Goal: Task Accomplishment & Management: Manage account settings

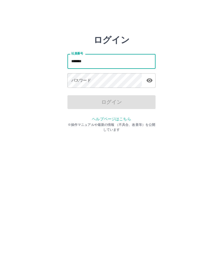
click at [80, 80] on div "パスワード パスワード" at bounding box center [111, 80] width 88 height 15
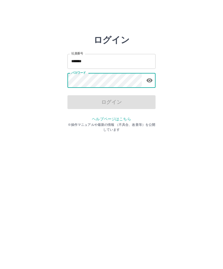
click at [153, 80] on icon "button" at bounding box center [149, 80] width 7 height 7
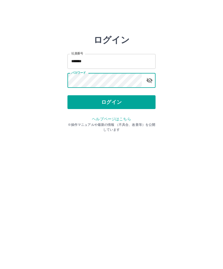
click at [124, 102] on button "ログイン" at bounding box center [111, 102] width 88 height 14
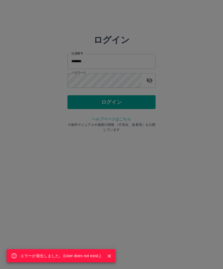
click at [100, 267] on div "エラーが発生しました。( User does not exist. )" at bounding box center [111, 134] width 223 height 269
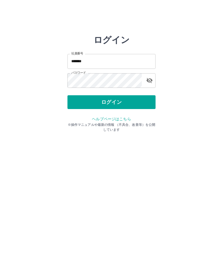
click at [102, 60] on input "*******" at bounding box center [111, 61] width 88 height 15
type input "*******"
click at [121, 98] on button "ログイン" at bounding box center [111, 102] width 88 height 14
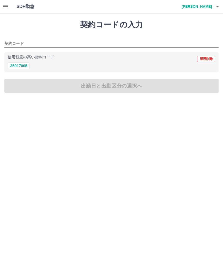
click at [22, 63] on button "35017005" at bounding box center [19, 66] width 22 height 7
type input "********"
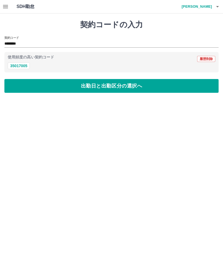
click at [84, 83] on button "出勤日と出勤区分の選択へ" at bounding box center [111, 86] width 214 height 14
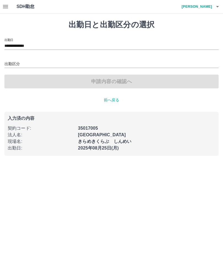
click at [11, 63] on input "出勤区分" at bounding box center [111, 64] width 214 height 7
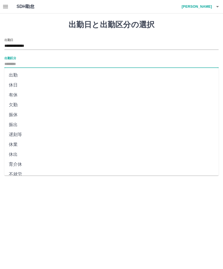
click at [17, 74] on li "出勤" at bounding box center [111, 75] width 214 height 10
type input "**"
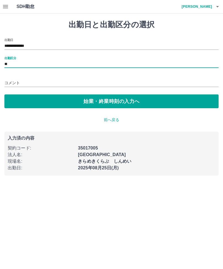
click at [13, 83] on input "コメント" at bounding box center [111, 83] width 214 height 8
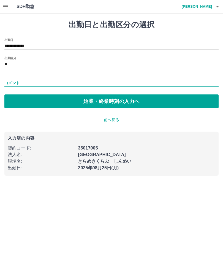
click at [11, 64] on input "**" at bounding box center [111, 64] width 214 height 7
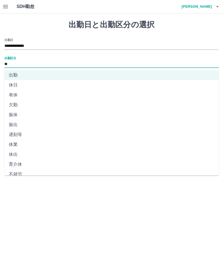
click at [187, 28] on h1 "出勤日と出勤区分の選択" at bounding box center [111, 24] width 214 height 9
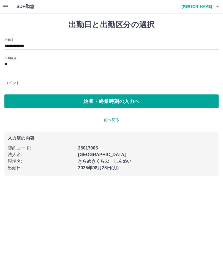
click at [12, 64] on input "**" at bounding box center [111, 64] width 214 height 7
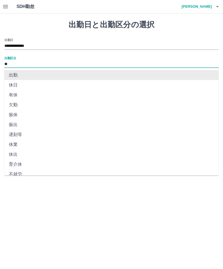
click at [175, 11] on div "SDH勤怠 南　由紀子" at bounding box center [111, 6] width 223 height 13
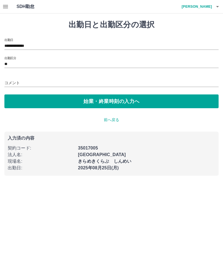
click at [10, 55] on div "**********" at bounding box center [111, 73] width 214 height 70
click at [97, 100] on button "始業・終業時刻の入力へ" at bounding box center [111, 101] width 214 height 14
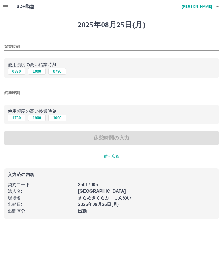
click at [12, 48] on input "始業時刻" at bounding box center [111, 47] width 214 height 8
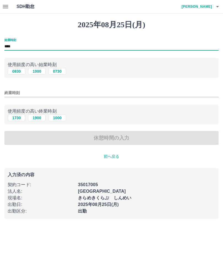
type input "****"
click at [16, 92] on input "終業時刻" at bounding box center [111, 93] width 214 height 8
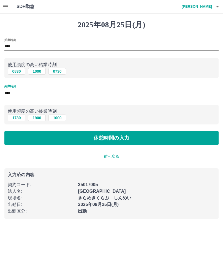
type input "****"
click at [136, 133] on button "休憩時間の入力" at bounding box center [111, 138] width 214 height 14
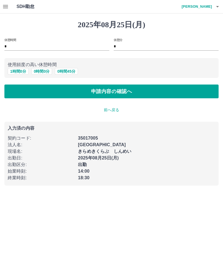
click at [45, 69] on button "0 時間 0 分" at bounding box center [41, 71] width 21 height 7
click at [133, 90] on button "申請内容の確認へ" at bounding box center [111, 92] width 214 height 14
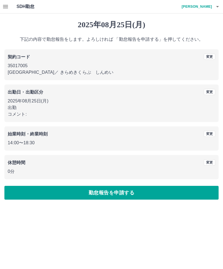
click at [136, 192] on button "勤怠報告を申請する" at bounding box center [111, 193] width 214 height 14
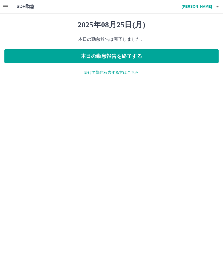
click at [154, 59] on button "本日の勤怠報告を終了する" at bounding box center [111, 56] width 214 height 14
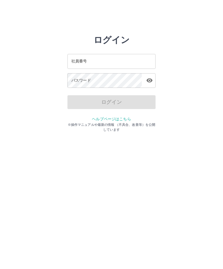
click at [96, 64] on input "社員番号" at bounding box center [111, 61] width 88 height 15
type input "*******"
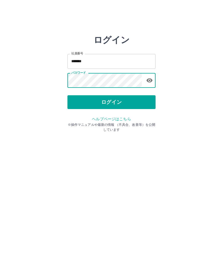
click at [150, 101] on button "ログイン" at bounding box center [111, 102] width 88 height 14
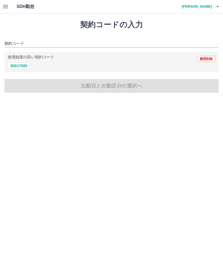
click at [20, 63] on button "35017005" at bounding box center [19, 66] width 22 height 7
type input "********"
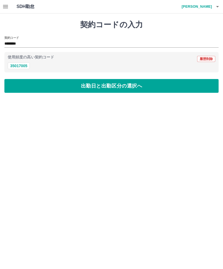
click at [113, 86] on button "出勤日と出勤区分の選択へ" at bounding box center [111, 86] width 214 height 14
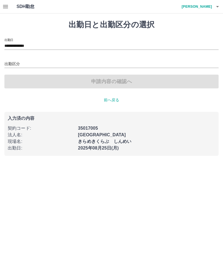
click at [13, 61] on input "出勤区分" at bounding box center [111, 64] width 214 height 7
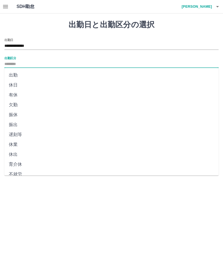
click at [15, 75] on li "出勤" at bounding box center [111, 75] width 214 height 10
type input "**"
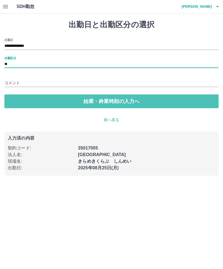
click at [111, 101] on button "始業・終業時刻の入力へ" at bounding box center [111, 101] width 214 height 14
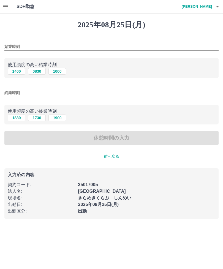
click at [37, 70] on button "0830" at bounding box center [37, 71] width 18 height 7
type input "****"
click at [37, 119] on button "1730" at bounding box center [37, 118] width 18 height 7
type input "****"
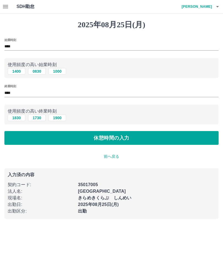
click at [128, 137] on button "休憩時間の入力" at bounding box center [111, 138] width 214 height 14
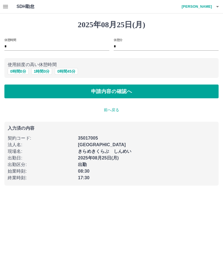
click at [43, 72] on button "1 時間 0 分" at bounding box center [41, 71] width 21 height 7
type input "*"
click at [111, 92] on button "申請内容の確認へ" at bounding box center [111, 92] width 214 height 14
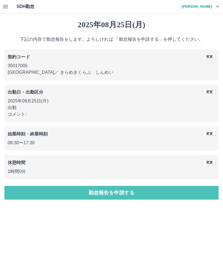
click at [112, 193] on button "勤怠報告を申請する" at bounding box center [111, 193] width 214 height 14
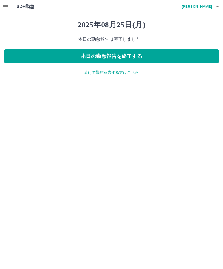
click at [153, 54] on button "本日の勤怠報告を終了する" at bounding box center [111, 56] width 214 height 14
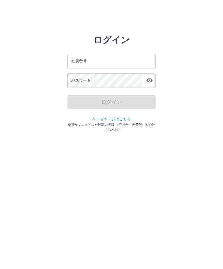
click at [90, 61] on input "社員番号" at bounding box center [111, 61] width 88 height 15
type input "*******"
click at [80, 82] on div "パスワード パスワード" at bounding box center [111, 80] width 88 height 15
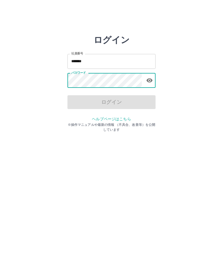
click at [151, 79] on icon "button" at bounding box center [150, 81] width 6 height 4
click at [148, 79] on icon "button" at bounding box center [149, 80] width 7 height 7
click at [151, 81] on icon "button" at bounding box center [150, 81] width 6 height 4
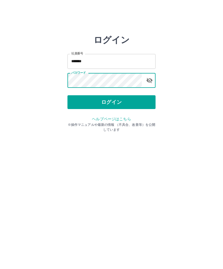
click at [120, 103] on button "ログイン" at bounding box center [111, 102] width 88 height 14
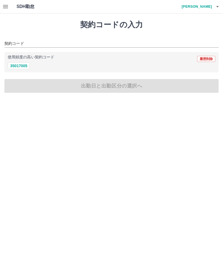
click at [23, 66] on button "35017005" at bounding box center [19, 66] width 22 height 7
type input "********"
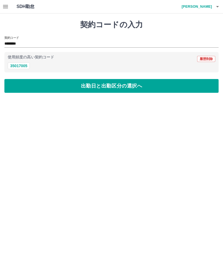
click at [136, 87] on button "出勤日と出勤区分の選択へ" at bounding box center [111, 86] width 214 height 14
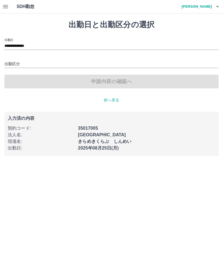
click at [18, 65] on input "出勤区分" at bounding box center [111, 64] width 214 height 7
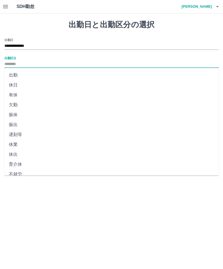
click at [39, 45] on input "**********" at bounding box center [111, 46] width 214 height 7
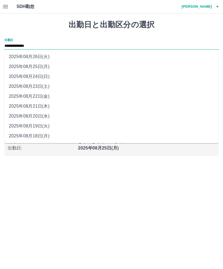
click at [49, 116] on li "2025年08月20日(水)" at bounding box center [111, 116] width 214 height 10
type input "**********"
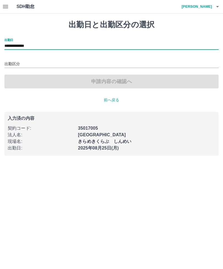
click at [13, 63] on input "出勤区分" at bounding box center [111, 64] width 214 height 7
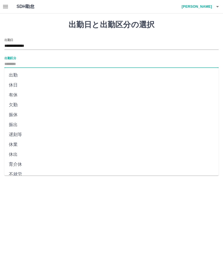
click at [16, 75] on li "出勤" at bounding box center [111, 75] width 214 height 10
type input "**"
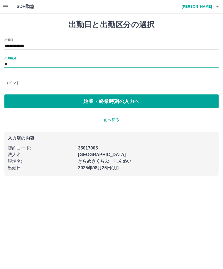
click at [11, 61] on input "**" at bounding box center [111, 64] width 214 height 7
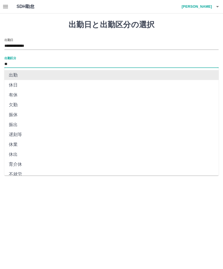
click at [13, 66] on input "**" at bounding box center [111, 64] width 214 height 7
click at [23, 72] on li "出勤" at bounding box center [111, 75] width 214 height 10
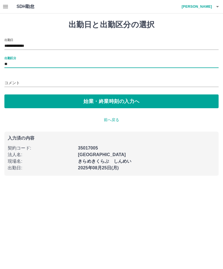
click at [104, 98] on button "始業・終業時刻の入力へ" at bounding box center [111, 101] width 214 height 14
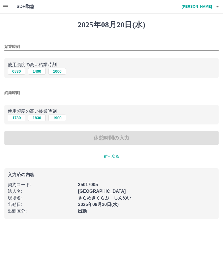
click at [39, 72] on button "1400" at bounding box center [37, 71] width 18 height 7
type input "****"
click at [40, 115] on button "1830" at bounding box center [37, 118] width 18 height 7
type input "****"
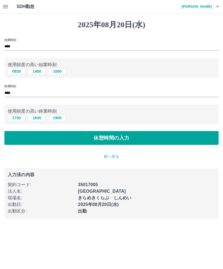
click at [133, 139] on button "休憩時間の入力" at bounding box center [111, 138] width 214 height 14
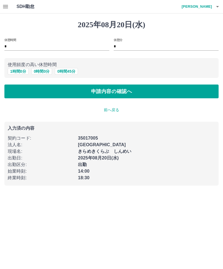
click at [40, 71] on button "0 時間 0 分" at bounding box center [41, 71] width 21 height 7
click at [133, 88] on button "申請内容の確認へ" at bounding box center [111, 92] width 214 height 14
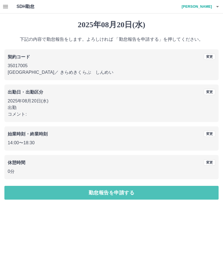
click at [141, 195] on button "勤怠報告を申請する" at bounding box center [111, 193] width 214 height 14
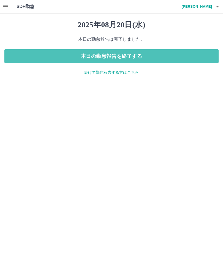
click at [158, 54] on button "本日の勤怠報告を終了する" at bounding box center [111, 56] width 214 height 14
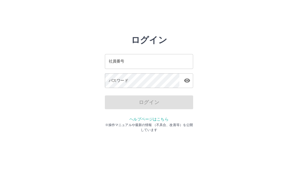
click at [117, 65] on input "社員番号" at bounding box center [149, 61] width 88 height 15
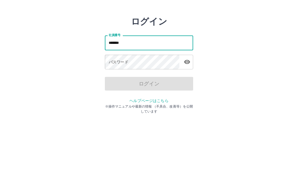
type input "*******"
click at [117, 73] on div "パスワード パスワード" at bounding box center [149, 80] width 88 height 15
click at [115, 73] on div "パスワード パスワード" at bounding box center [149, 80] width 88 height 15
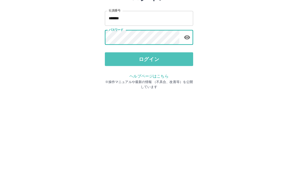
click at [158, 95] on button "ログイン" at bounding box center [149, 102] width 88 height 14
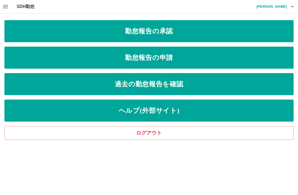
click at [180, 60] on link "勤怠報告の申請" at bounding box center [148, 58] width 289 height 22
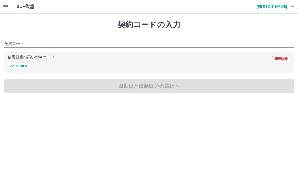
click at [24, 65] on button "35017005" at bounding box center [19, 66] width 22 height 7
type input "********"
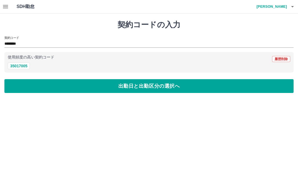
click at [175, 91] on button "出勤日と出勤区分の選択へ" at bounding box center [148, 86] width 289 height 14
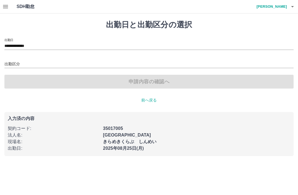
click at [18, 61] on input "出勤区分" at bounding box center [148, 64] width 289 height 7
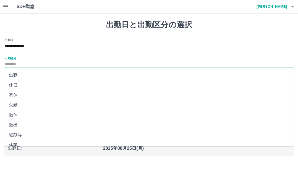
click at [19, 77] on li "出勤" at bounding box center [148, 75] width 289 height 10
type input "**"
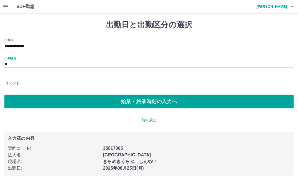
click at [133, 102] on button "始業・終業時刻の入力へ" at bounding box center [148, 101] width 289 height 14
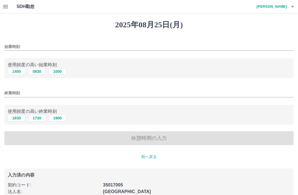
click at [60, 74] on button "1000" at bounding box center [57, 71] width 18 height 7
type input "****"
click at [17, 94] on input "終業時刻" at bounding box center [148, 93] width 289 height 8
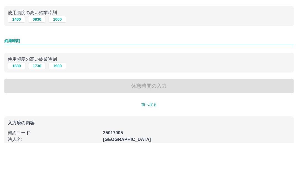
click at [61, 115] on button "1900" at bounding box center [57, 118] width 18 height 7
type input "****"
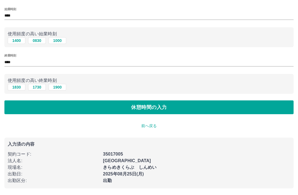
click at [174, 108] on button "休憩時間の入力" at bounding box center [148, 107] width 289 height 14
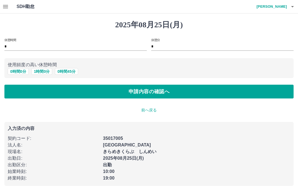
click at [49, 68] on button "1 時間 0 分" at bounding box center [41, 71] width 21 height 7
type input "*"
click at [172, 94] on button "申請内容の確認へ" at bounding box center [148, 92] width 289 height 14
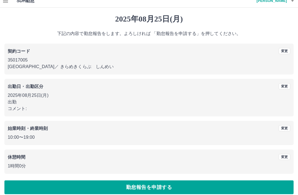
scroll to position [11, 0]
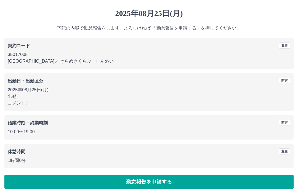
click at [136, 185] on button "勤怠報告を申請する" at bounding box center [148, 182] width 289 height 14
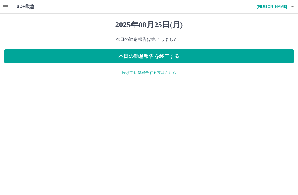
click at [222, 57] on button "本日の勤怠報告を終了する" at bounding box center [148, 56] width 289 height 14
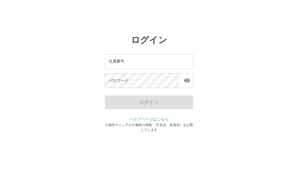
click at [129, 62] on input "社員番号" at bounding box center [149, 61] width 88 height 15
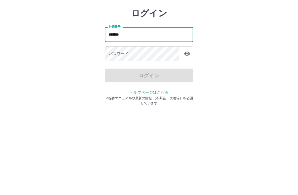
type input "*******"
click at [119, 73] on div "パスワード パスワード" at bounding box center [149, 80] width 88 height 15
click at [118, 73] on div "パスワード パスワード" at bounding box center [149, 80] width 88 height 15
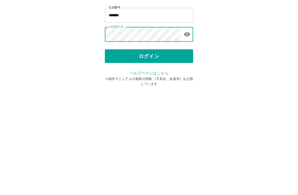
click at [155, 95] on button "ログイン" at bounding box center [149, 102] width 88 height 14
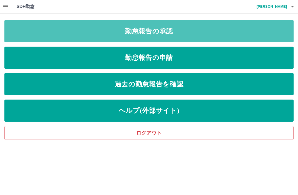
click at [250, 34] on link "勤怠報告の承認" at bounding box center [148, 31] width 289 height 22
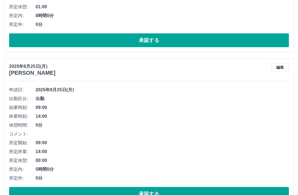
scroll to position [318, 0]
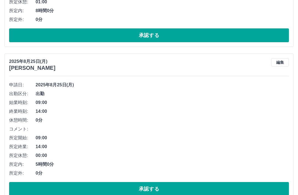
click at [196, 189] on button "承認する" at bounding box center [148, 189] width 279 height 14
click at [200, 189] on button "承認する" at bounding box center [148, 189] width 279 height 14
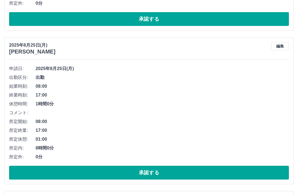
scroll to position [797, 0]
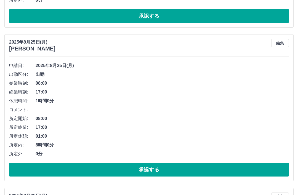
click at [218, 169] on button "承認する" at bounding box center [148, 170] width 279 height 14
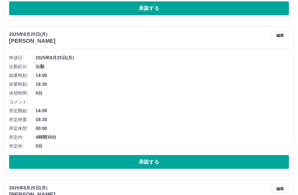
scroll to position [805, 0]
click at [181, 161] on button "承認する" at bounding box center [148, 162] width 279 height 14
click at [185, 162] on button "承認する" at bounding box center [148, 162] width 279 height 14
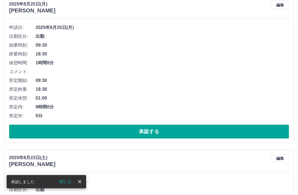
scroll to position [835, 0]
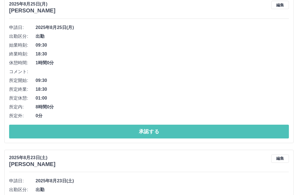
click at [198, 132] on button "承認する" at bounding box center [148, 132] width 279 height 14
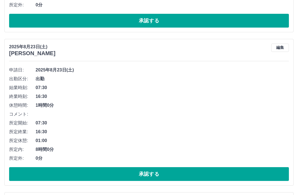
scroll to position [946, 0]
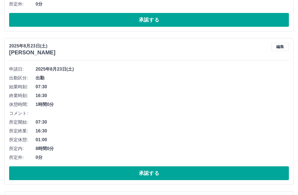
click at [169, 175] on button "承認する" at bounding box center [148, 173] width 279 height 14
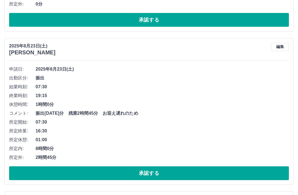
scroll to position [947, 0]
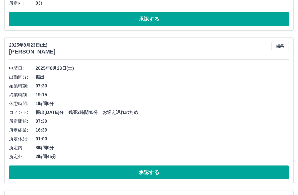
click at [164, 177] on button "承認する" at bounding box center [148, 172] width 279 height 14
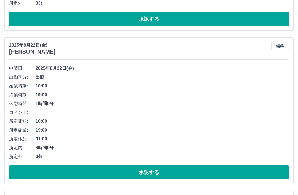
click at [182, 170] on button "承認する" at bounding box center [148, 172] width 279 height 14
click at [187, 174] on button "承認する" at bounding box center [148, 172] width 279 height 14
click at [144, 171] on button "承認する" at bounding box center [148, 172] width 279 height 14
click at [196, 177] on button "承認する" at bounding box center [148, 172] width 279 height 14
click at [148, 170] on button "承認する" at bounding box center [148, 172] width 279 height 14
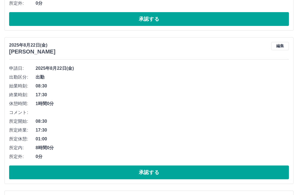
click at [166, 171] on button "承認する" at bounding box center [148, 172] width 279 height 14
click at [175, 175] on button "承認する" at bounding box center [148, 172] width 279 height 14
click at [196, 174] on button "承認する" at bounding box center [148, 172] width 279 height 14
click at [180, 174] on button "承認する" at bounding box center [148, 172] width 279 height 14
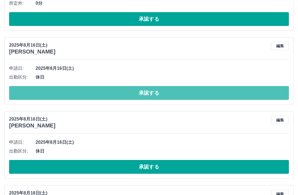
click at [189, 94] on button "承認する" at bounding box center [148, 93] width 279 height 14
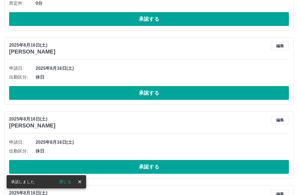
click at [213, 98] on button "承認する" at bounding box center [148, 93] width 279 height 14
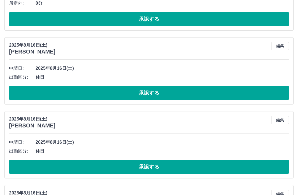
click at [204, 94] on button "承認する" at bounding box center [148, 93] width 279 height 14
click at [226, 95] on button "承認する" at bounding box center [148, 93] width 279 height 14
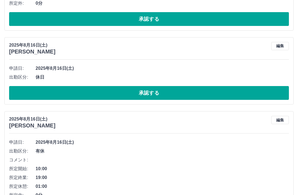
click at [192, 94] on button "承認する" at bounding box center [148, 93] width 279 height 14
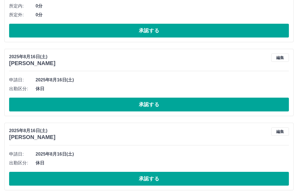
scroll to position [1062, 0]
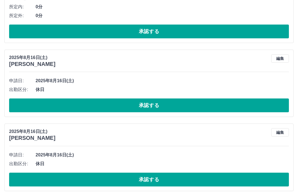
click at [198, 107] on button "承認する" at bounding box center [148, 105] width 279 height 14
click at [196, 182] on button "承認する" at bounding box center [148, 179] width 279 height 14
click at [167, 106] on button "承認する" at bounding box center [148, 105] width 279 height 14
click at [162, 104] on button "承認する" at bounding box center [148, 105] width 279 height 14
click at [213, 108] on button "承認する" at bounding box center [148, 105] width 279 height 14
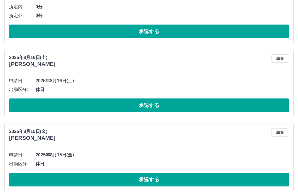
click at [198, 107] on button "承認する" at bounding box center [148, 105] width 279 height 14
click at [196, 103] on button "承認する" at bounding box center [148, 105] width 279 height 14
click at [192, 106] on button "承認する" at bounding box center [148, 105] width 279 height 14
click at [177, 109] on button "承認する" at bounding box center [148, 105] width 279 height 14
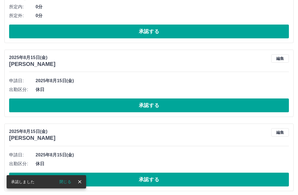
click at [179, 100] on button "承認する" at bounding box center [148, 105] width 279 height 14
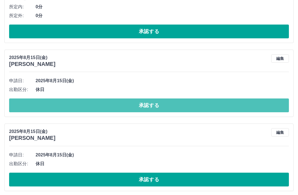
click at [185, 107] on button "承認する" at bounding box center [148, 105] width 279 height 14
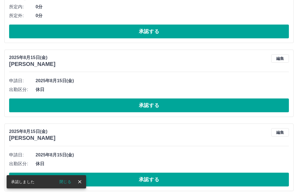
click at [216, 109] on button "承認する" at bounding box center [148, 105] width 279 height 14
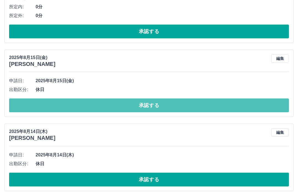
click at [196, 108] on button "承認する" at bounding box center [148, 105] width 279 height 14
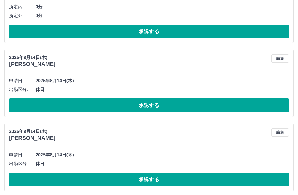
click at [201, 109] on button "承認する" at bounding box center [148, 105] width 279 height 14
click at [196, 110] on button "承認する" at bounding box center [148, 105] width 279 height 14
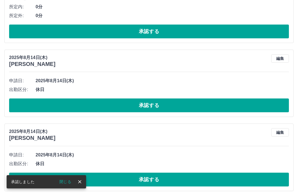
click at [195, 104] on button "承認する" at bounding box center [148, 105] width 279 height 14
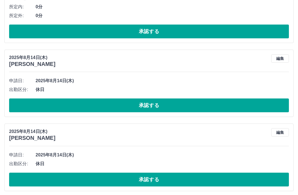
click at [218, 107] on button "承認する" at bounding box center [148, 105] width 279 height 14
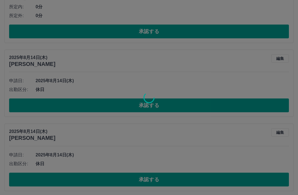
scroll to position [1045, 0]
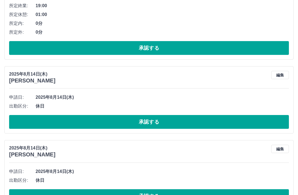
click at [206, 115] on button "承認する" at bounding box center [148, 122] width 279 height 14
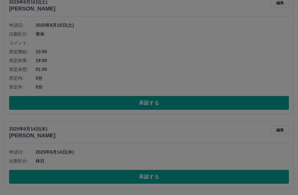
scroll to position [971, 0]
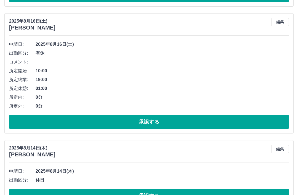
click at [189, 193] on button "承認する" at bounding box center [148, 196] width 279 height 14
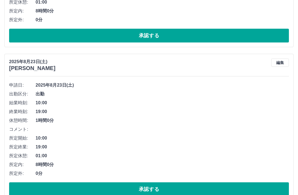
scroll to position [778, 0]
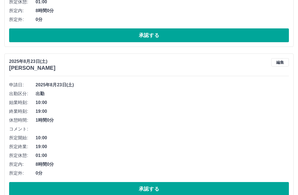
click at [191, 188] on button "承認する" at bounding box center [148, 189] width 279 height 14
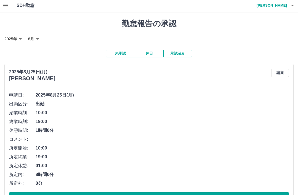
scroll to position [0, 0]
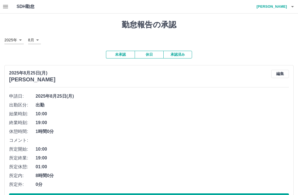
click at [281, 9] on h4 "宮坂　真紀子" at bounding box center [269, 6] width 33 height 13
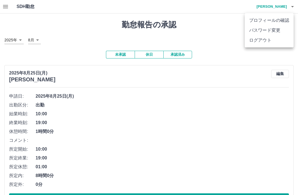
click at [268, 43] on li "ログアウト" at bounding box center [268, 40] width 49 height 10
